Goal: Find specific page/section: Find specific page/section

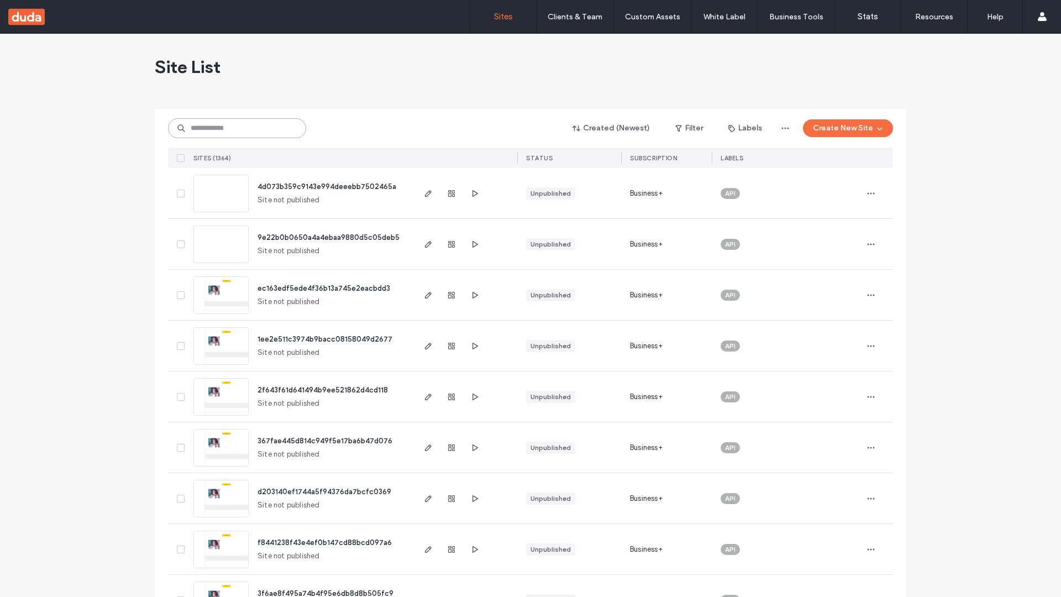
click at [237, 128] on input at bounding box center [237, 128] width 138 height 20
type input "**********"
click at [328, 186] on span "4d073b359c9143e994deeebb7502465a" at bounding box center [326, 186] width 139 height 8
